Goal: Information Seeking & Learning: Learn about a topic

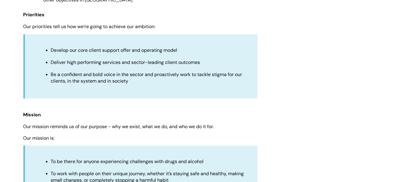
scroll to position [503, 0]
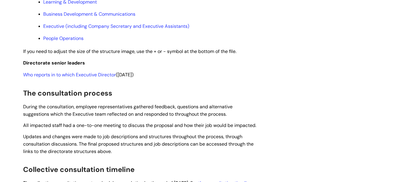
scroll to position [327, 0]
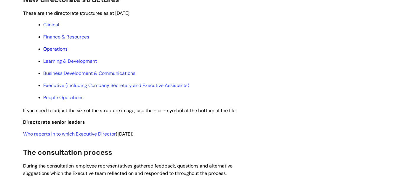
click at [55, 52] on link "Operations" at bounding box center [56, 49] width 24 height 6
